Goal: Find specific page/section: Find specific page/section

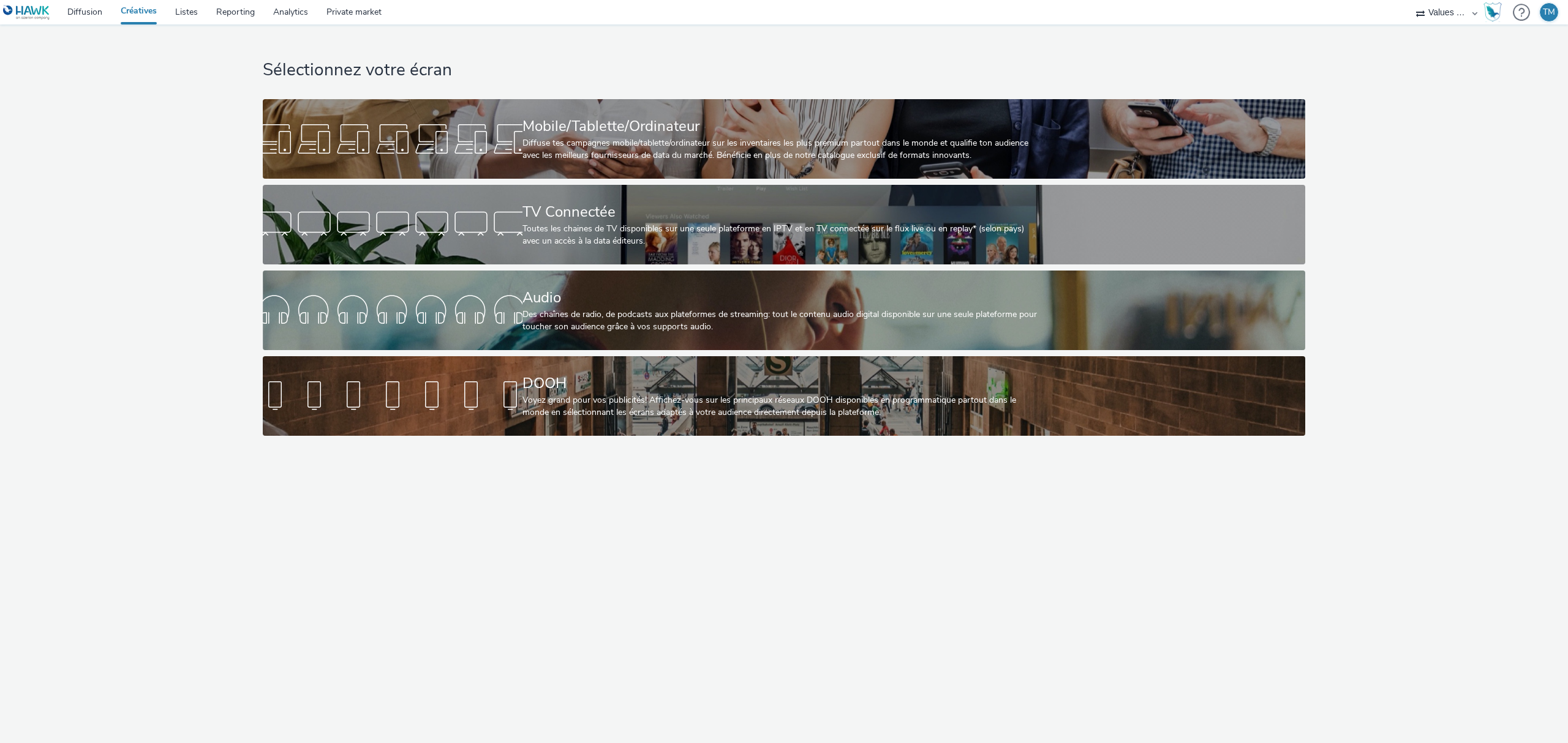
select select "f4205e5d-bd10-4da0-b716-125865d7aa0a"
click at [81, 13] on link "Diffusion" at bounding box center [84, 12] width 53 height 24
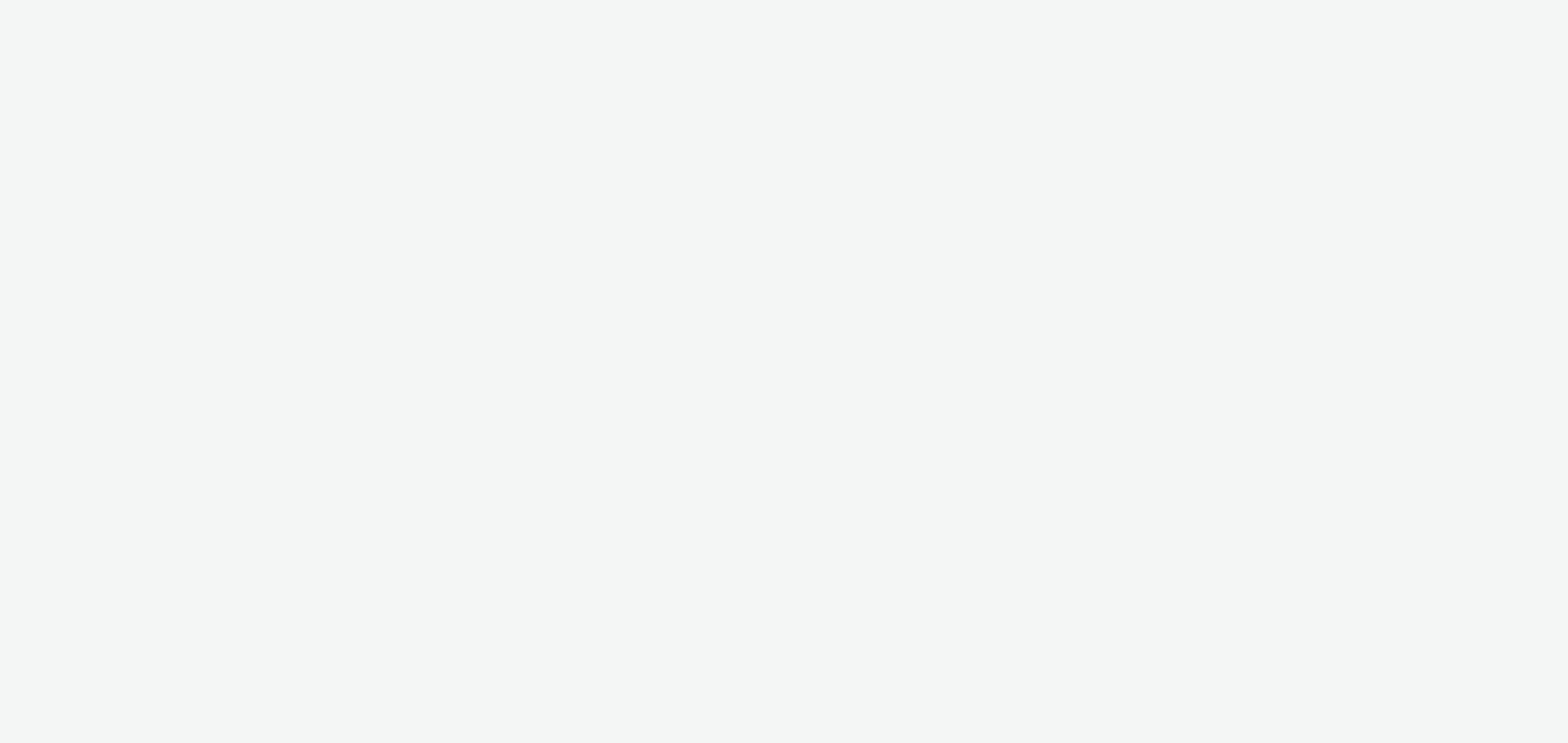
select select "f4205e5d-bd10-4da0-b716-125865d7aa0a"
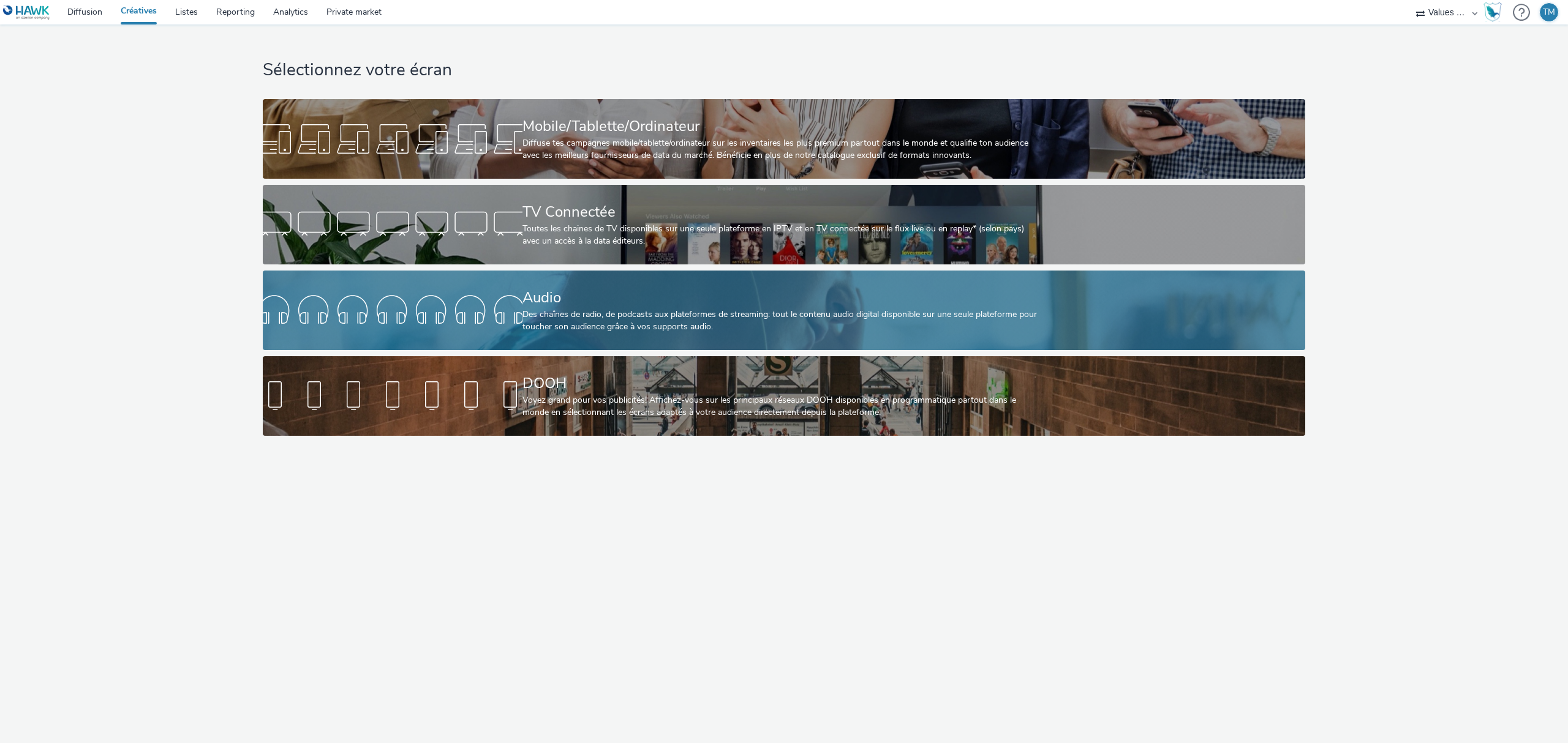
click at [451, 297] on div at bounding box center [392, 311] width 260 height 39
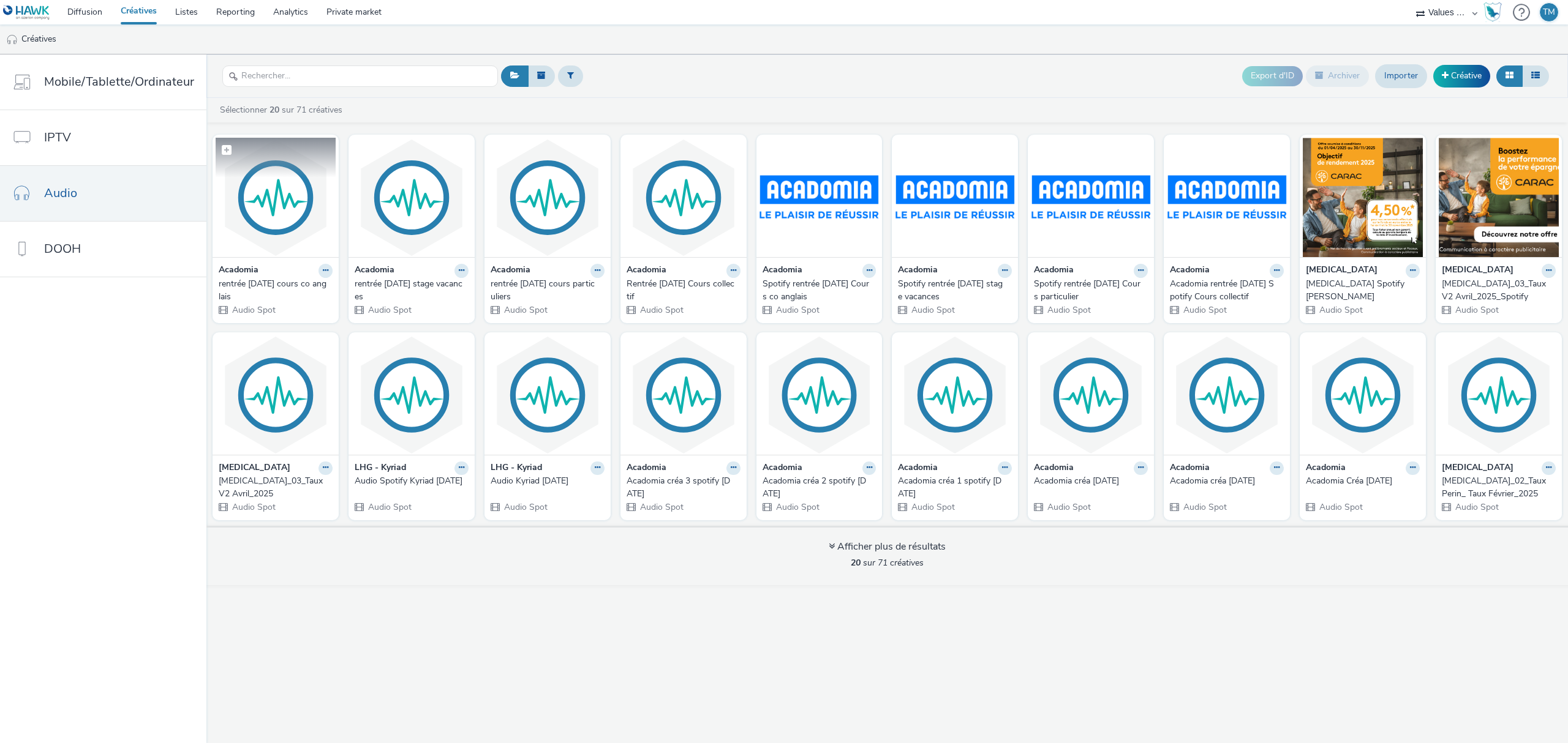
click at [300, 212] on img at bounding box center [276, 197] width 120 height 119
